Goal: Information Seeking & Learning: Learn about a topic

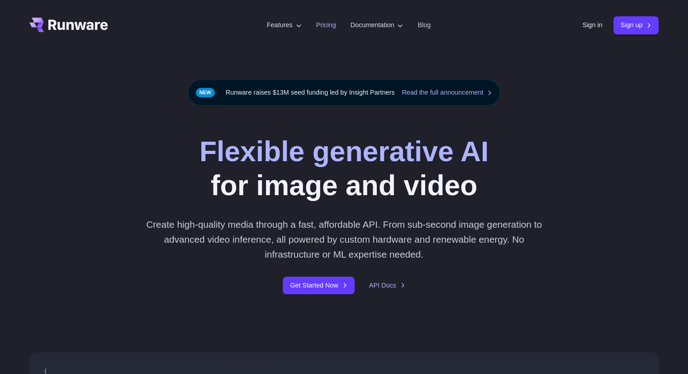
click at [318, 25] on link "Pricing" at bounding box center [326, 25] width 20 height 10
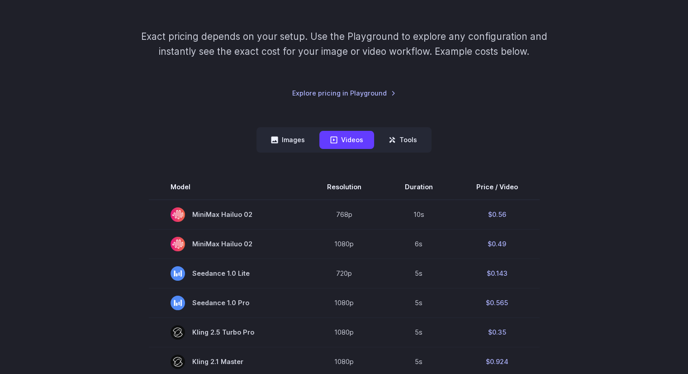
scroll to position [181, 0]
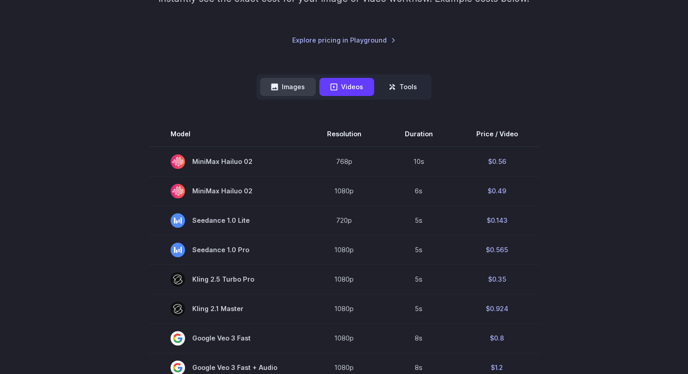
click at [298, 88] on button "Images" at bounding box center [288, 87] width 56 height 18
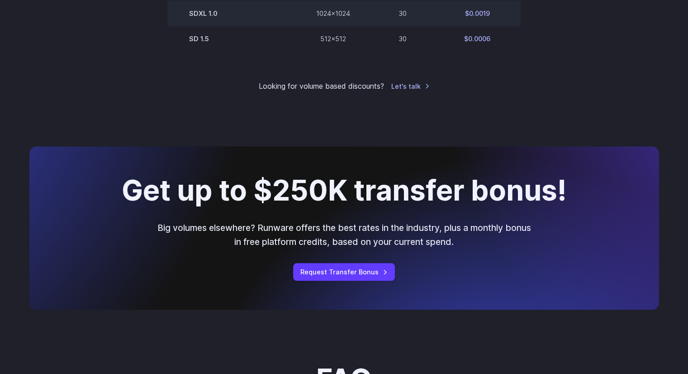
scroll to position [860, 0]
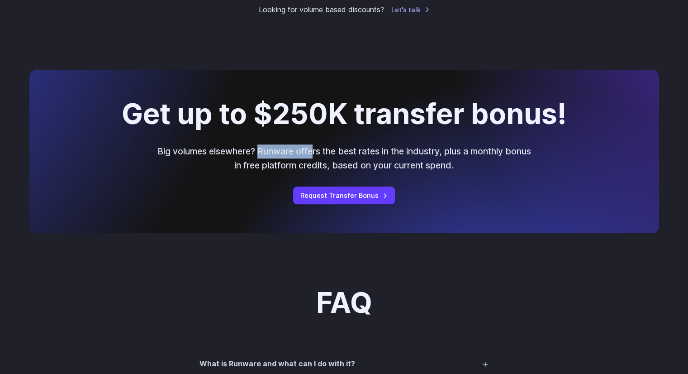
drag, startPoint x: 272, startPoint y: 156, endPoint x: 323, endPoint y: 159, distance: 51.2
click at [323, 159] on p "Big volumes elsewhere? Runware offers the best rates in the industry, plus a mo…" at bounding box center [344, 158] width 376 height 28
click at [148, 176] on div "Get up to $250K transfer bonus! Big volumes elsewhere? Runware offers the best …" at bounding box center [344, 151] width 630 height 163
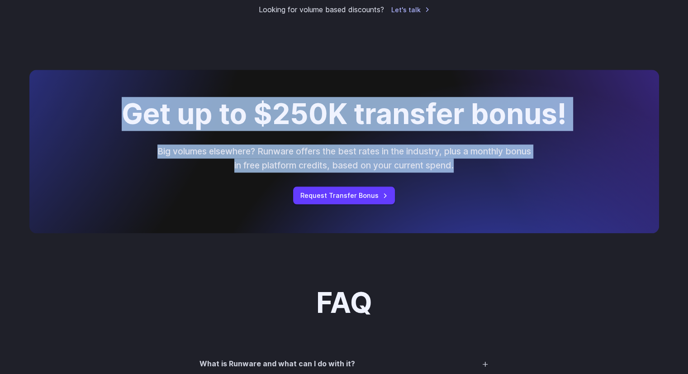
drag, startPoint x: 109, startPoint y: 113, endPoint x: 532, endPoint y: 189, distance: 429.8
click at [532, 189] on div "Get up to $250K transfer bonus! Big volumes elsewhere? Runware offers the best …" at bounding box center [344, 151] width 630 height 163
copy div "Get up to $250K transfer bonus! Big volumes elsewhere? Runware offers the best …"
